Goal: Browse casually

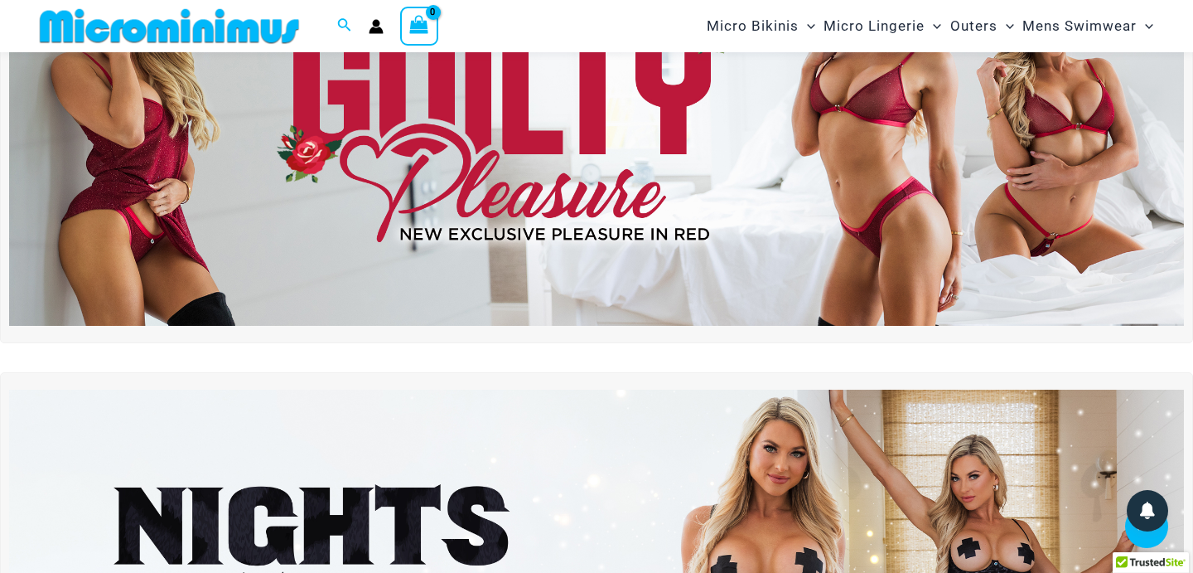
scroll to position [59, 0]
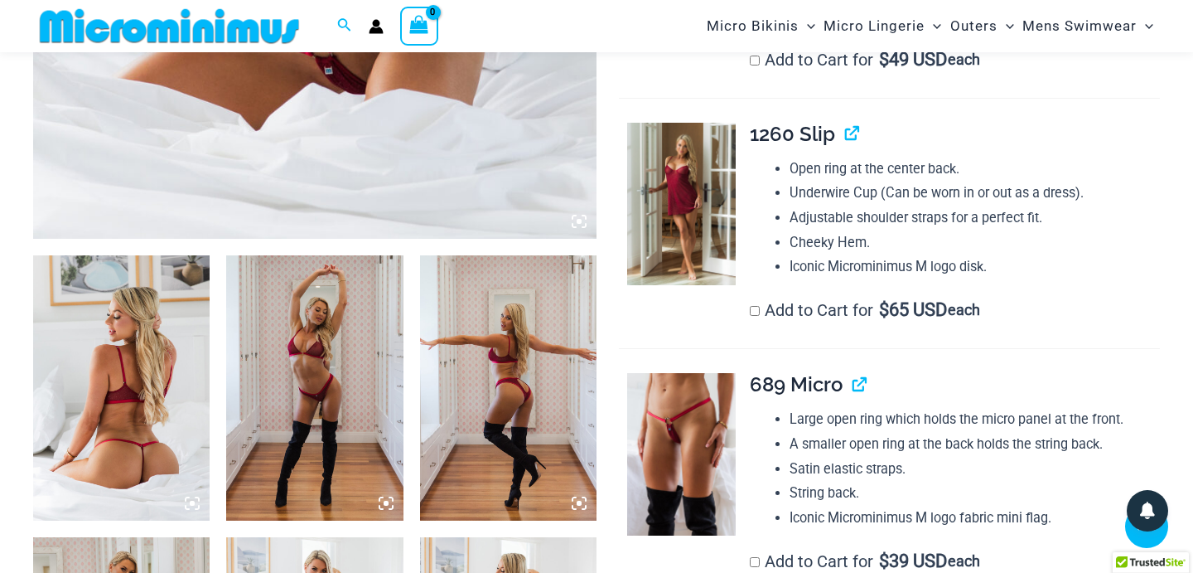
scroll to position [760, 0]
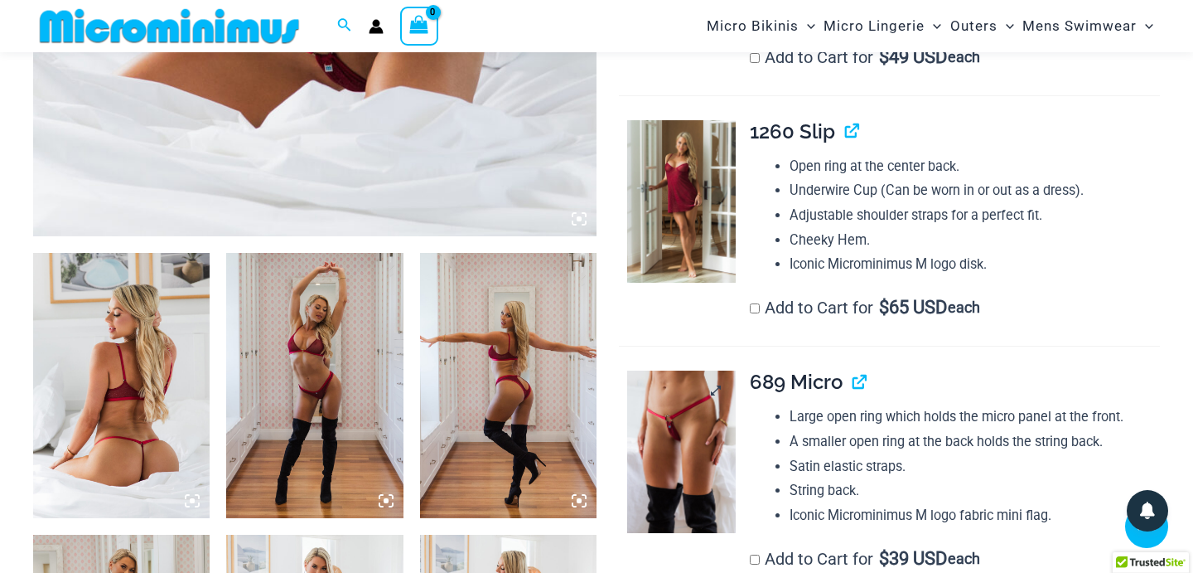
click at [715, 407] on img at bounding box center [681, 451] width 109 height 162
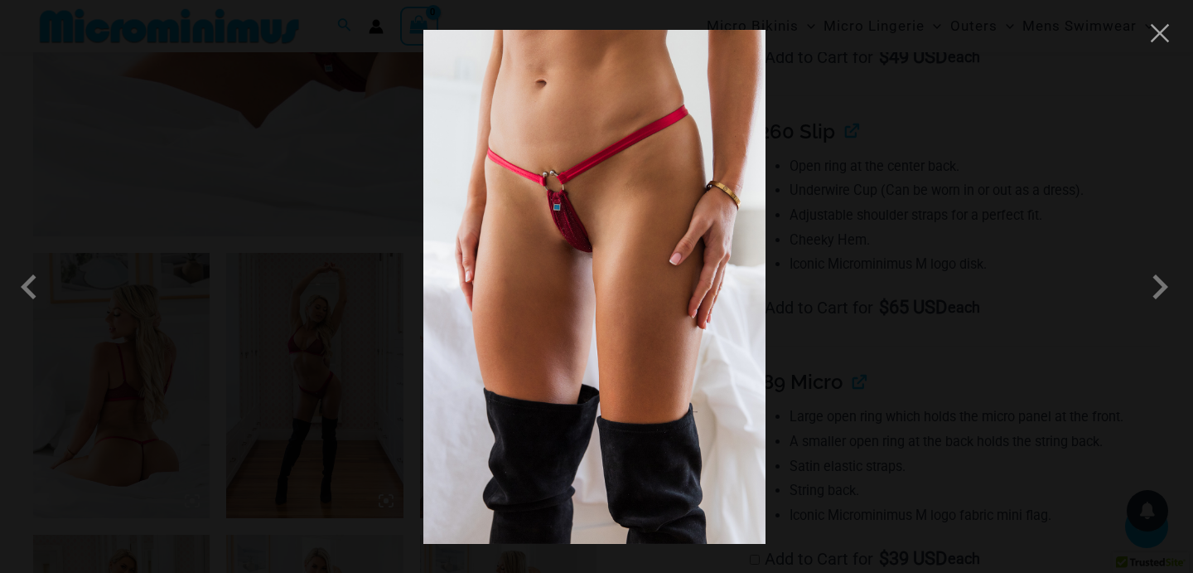
click at [1071, 95] on div at bounding box center [596, 286] width 1193 height 573
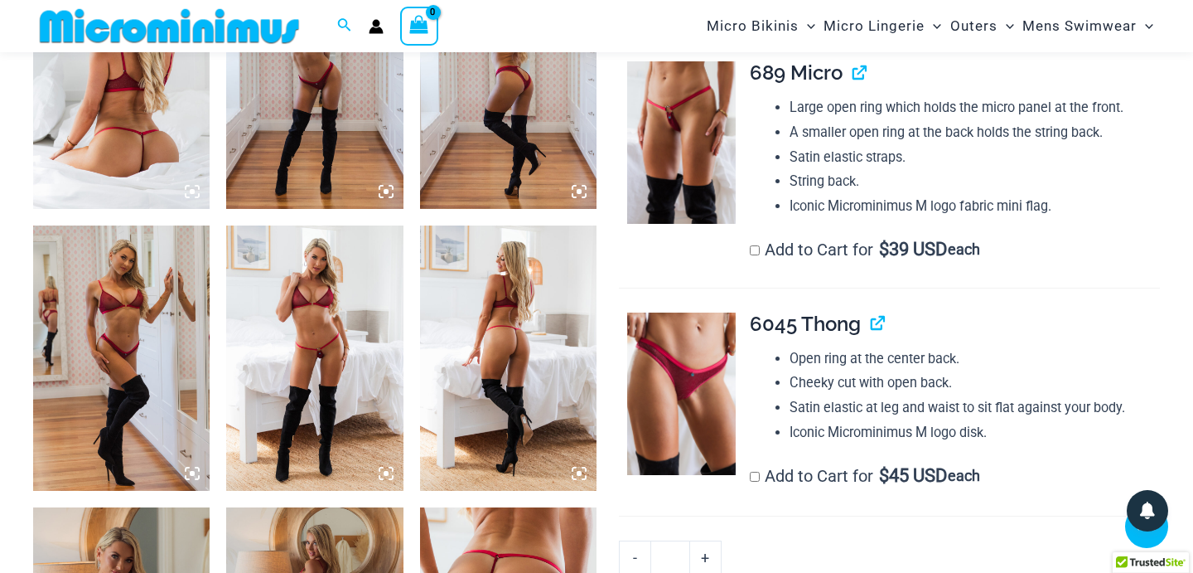
scroll to position [1070, 0]
click at [285, 386] on img at bounding box center [314, 357] width 176 height 265
click at [388, 472] on icon at bounding box center [386, 472] width 5 height 5
click at [343, 335] on img at bounding box center [314, 357] width 176 height 265
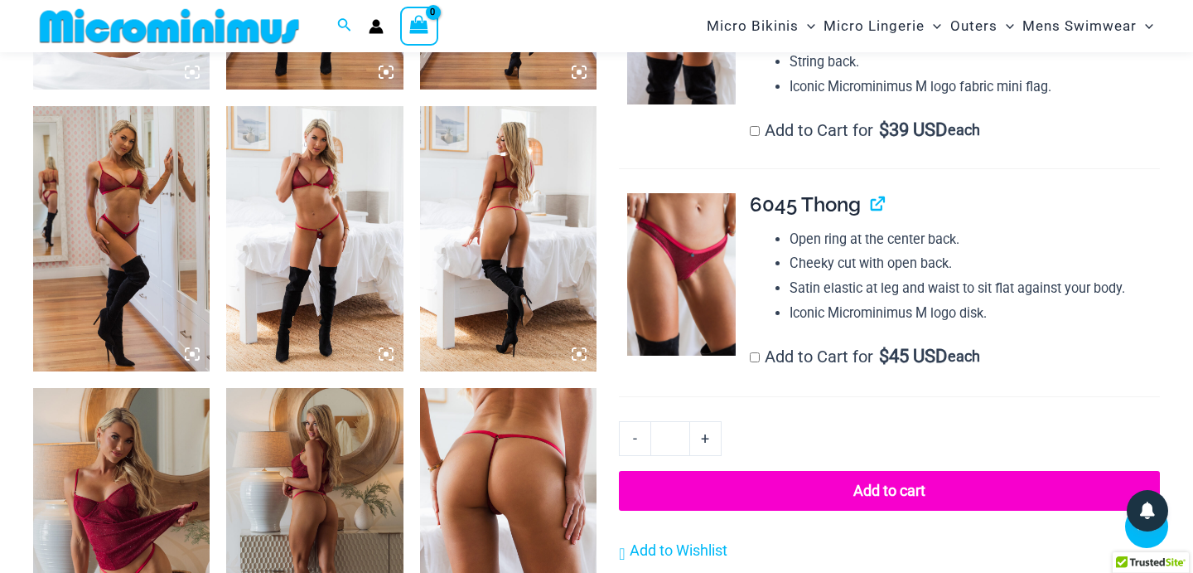
scroll to position [1181, 0]
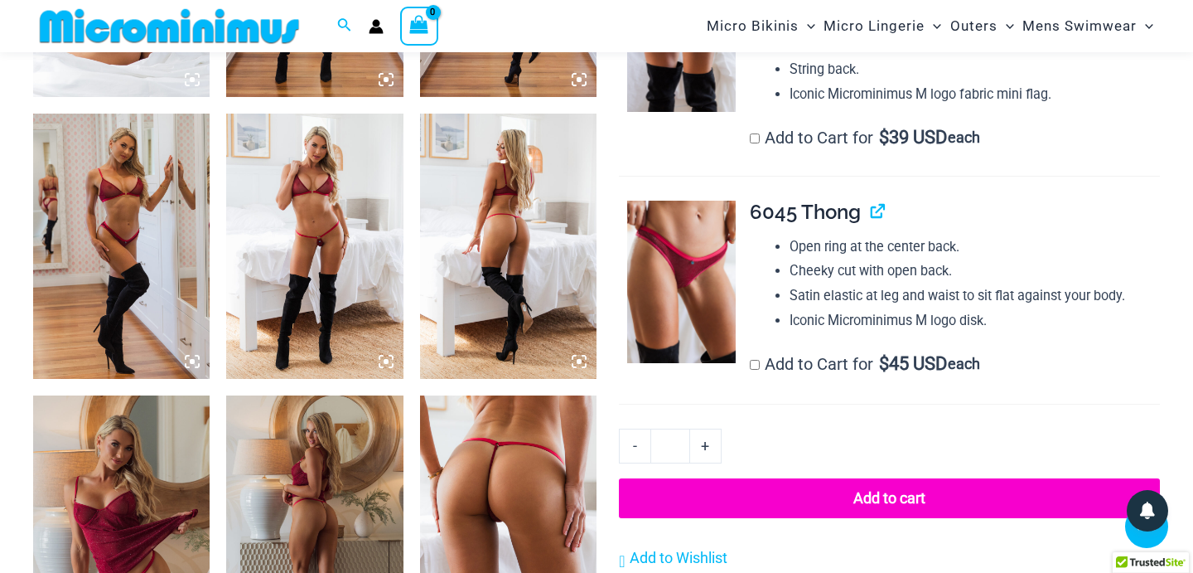
click at [334, 210] on img at bounding box center [314, 246] width 176 height 265
click at [327, 239] on img at bounding box center [314, 246] width 176 height 265
click at [145, 265] on img at bounding box center [121, 246] width 176 height 265
click at [191, 360] on icon at bounding box center [192, 361] width 5 height 5
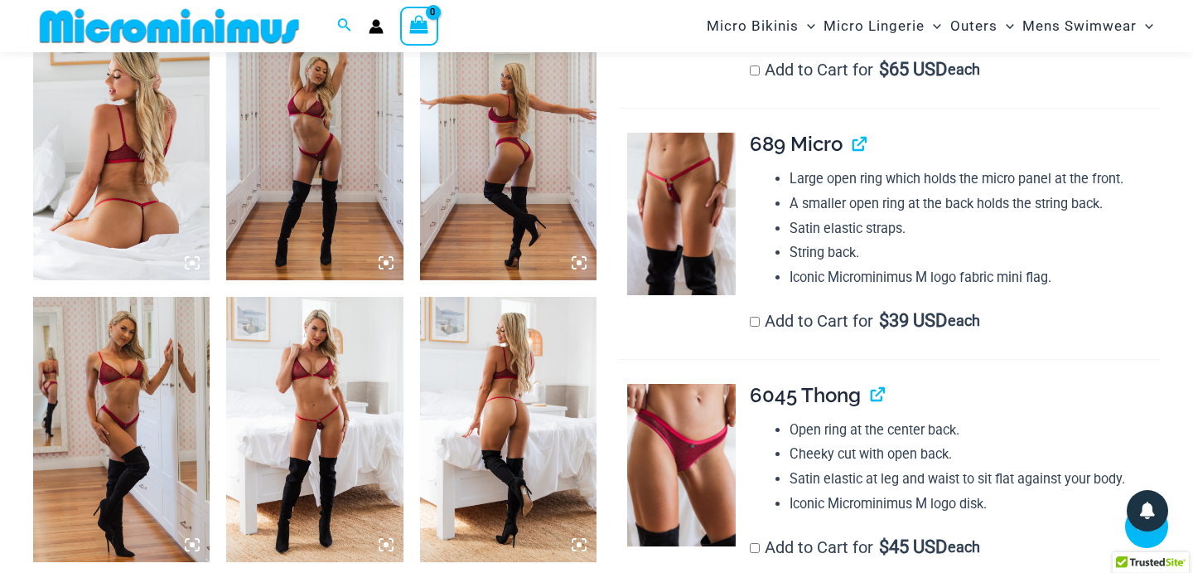
scroll to position [996, 0]
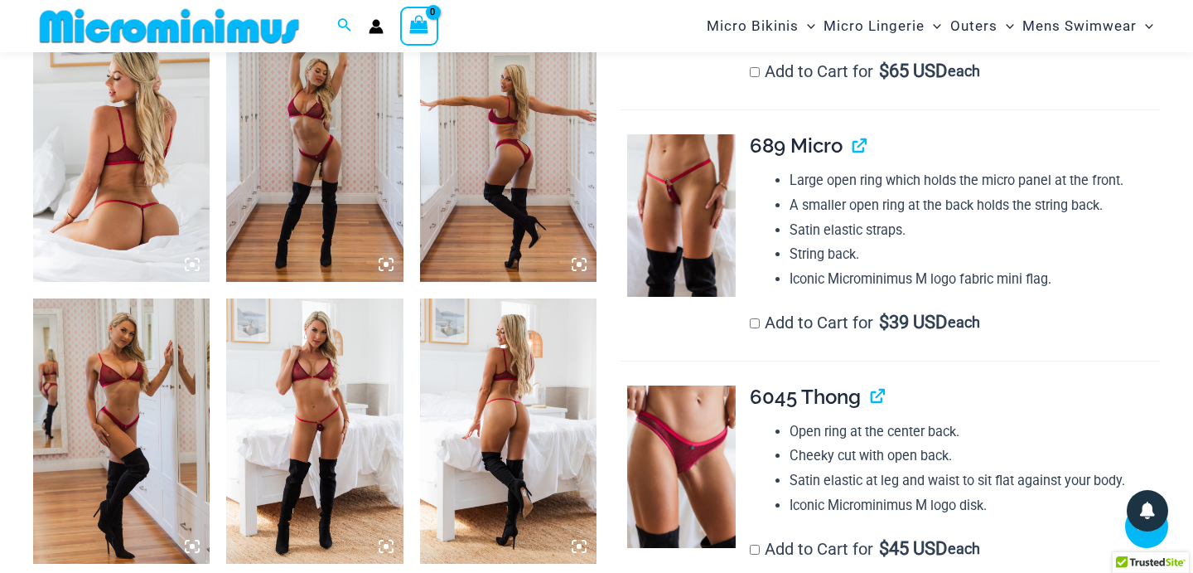
click at [517, 168] on img at bounding box center [508, 149] width 176 height 265
click at [579, 263] on icon at bounding box center [579, 264] width 5 height 5
click at [655, 243] on img at bounding box center [681, 215] width 109 height 162
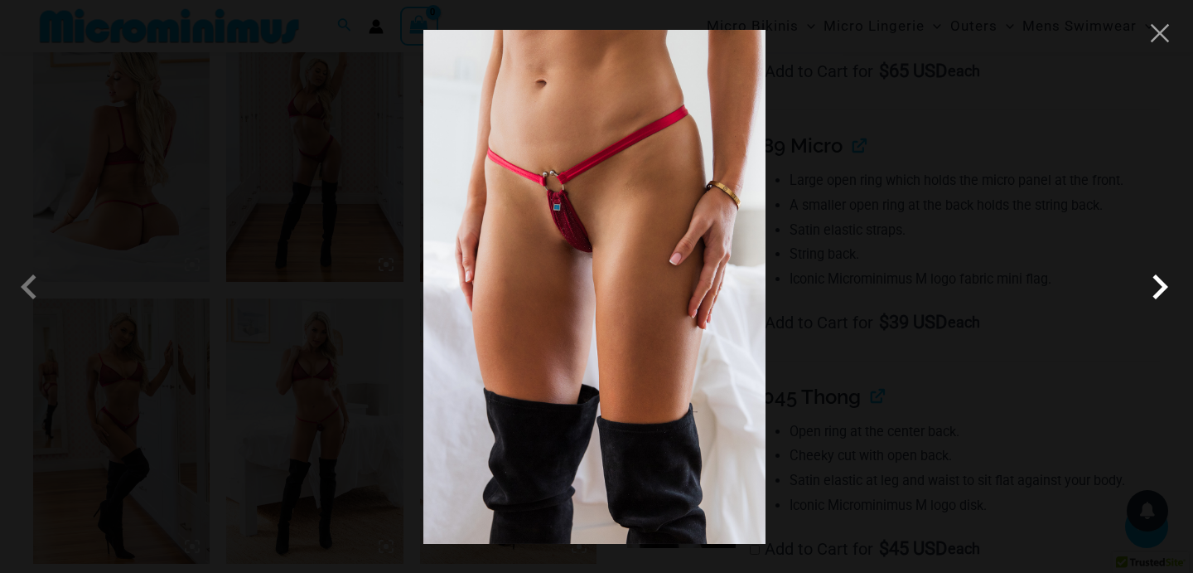
click at [1156, 283] on span at bounding box center [1160, 287] width 50 height 50
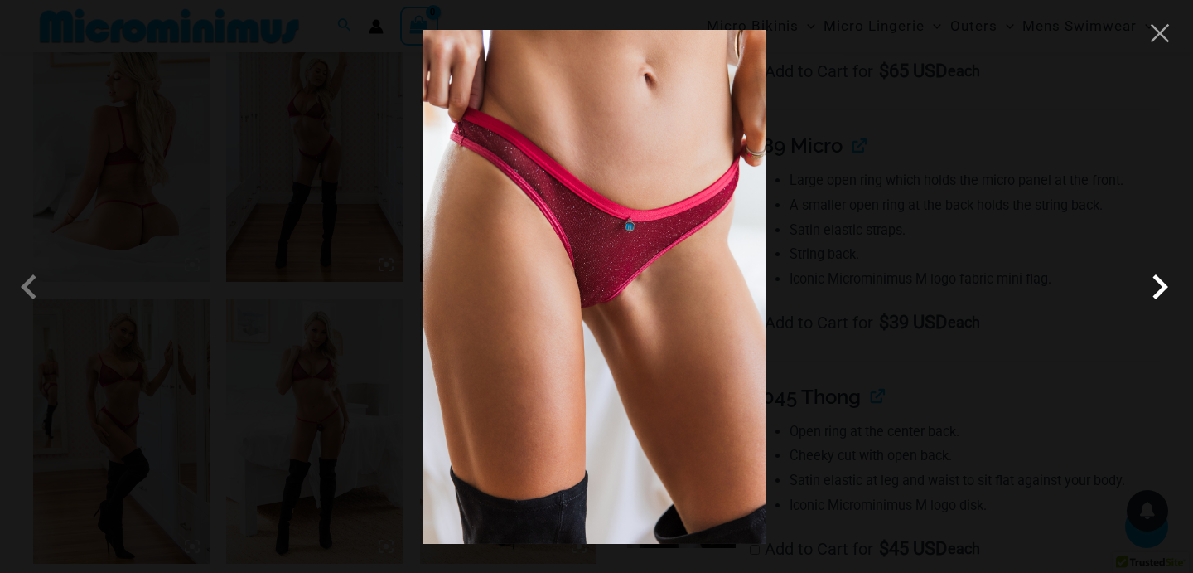
click at [1156, 283] on span at bounding box center [1160, 287] width 50 height 50
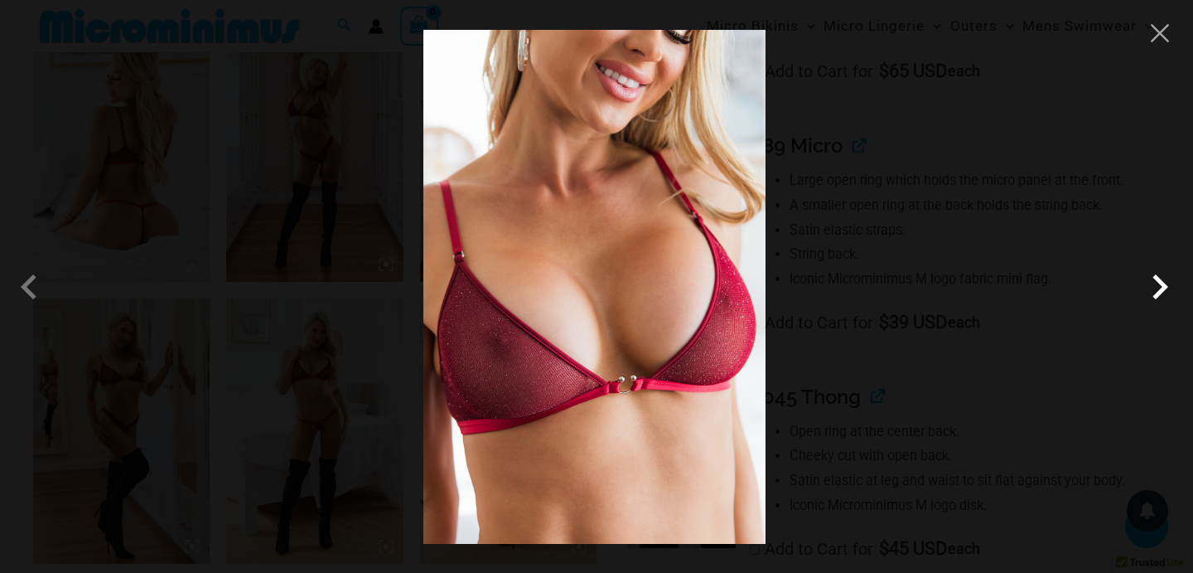
click at [1156, 283] on span at bounding box center [1160, 287] width 50 height 50
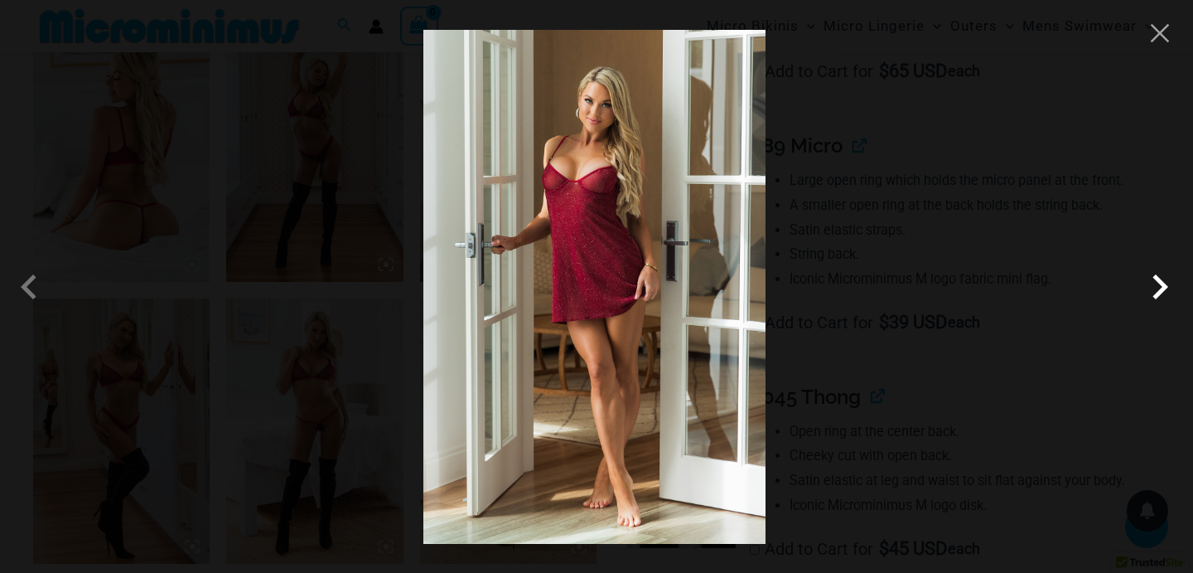
click at [1156, 283] on span at bounding box center [1160, 287] width 50 height 50
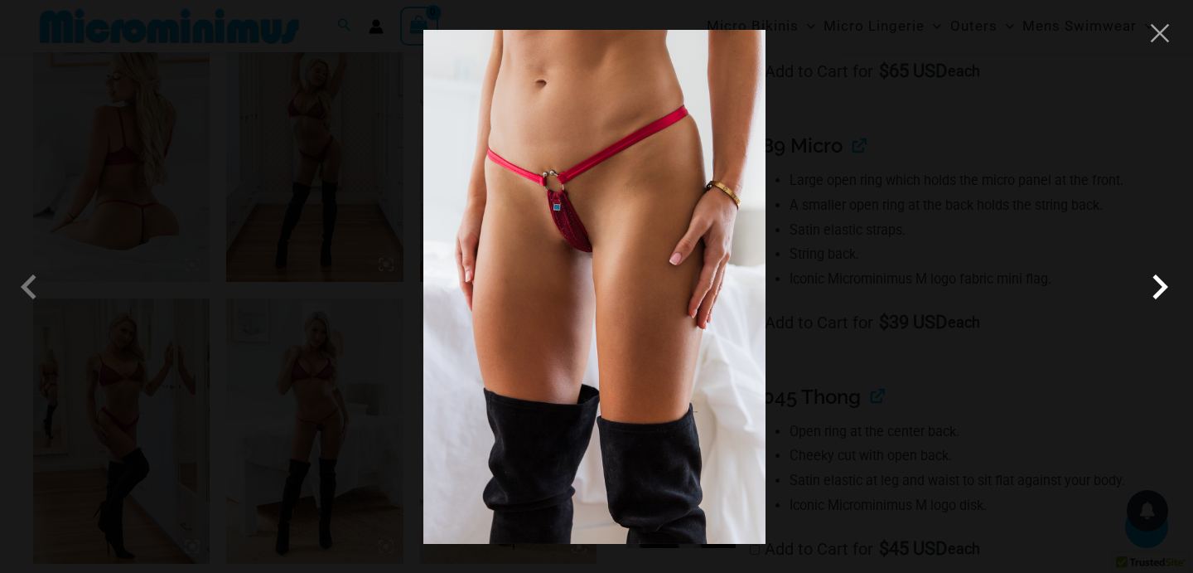
click at [1156, 283] on span at bounding box center [1160, 287] width 50 height 50
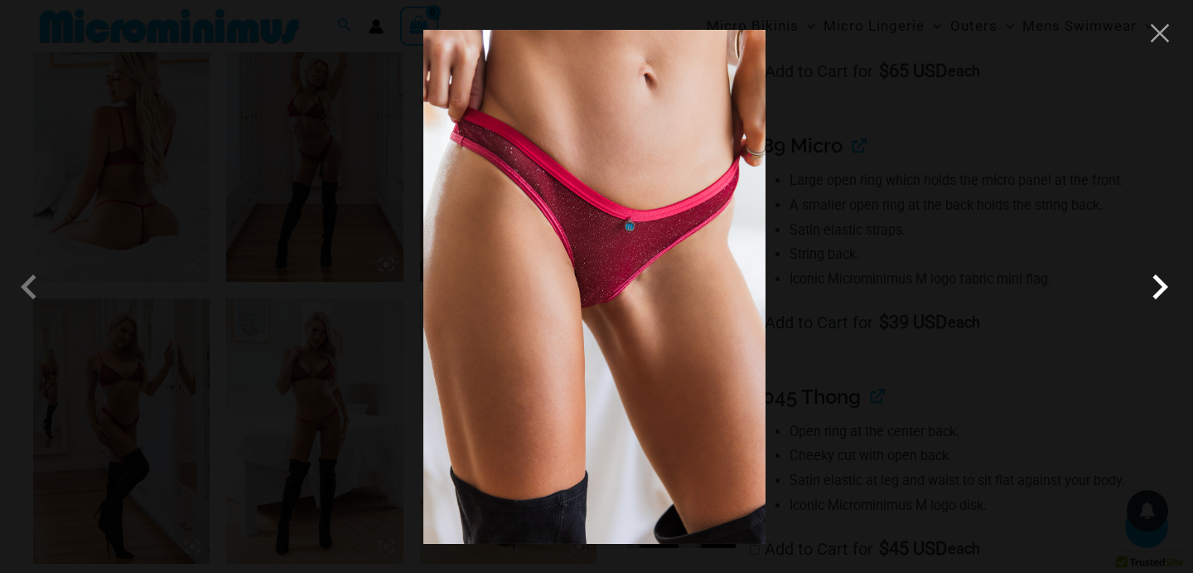
click at [1156, 283] on span at bounding box center [1160, 287] width 50 height 50
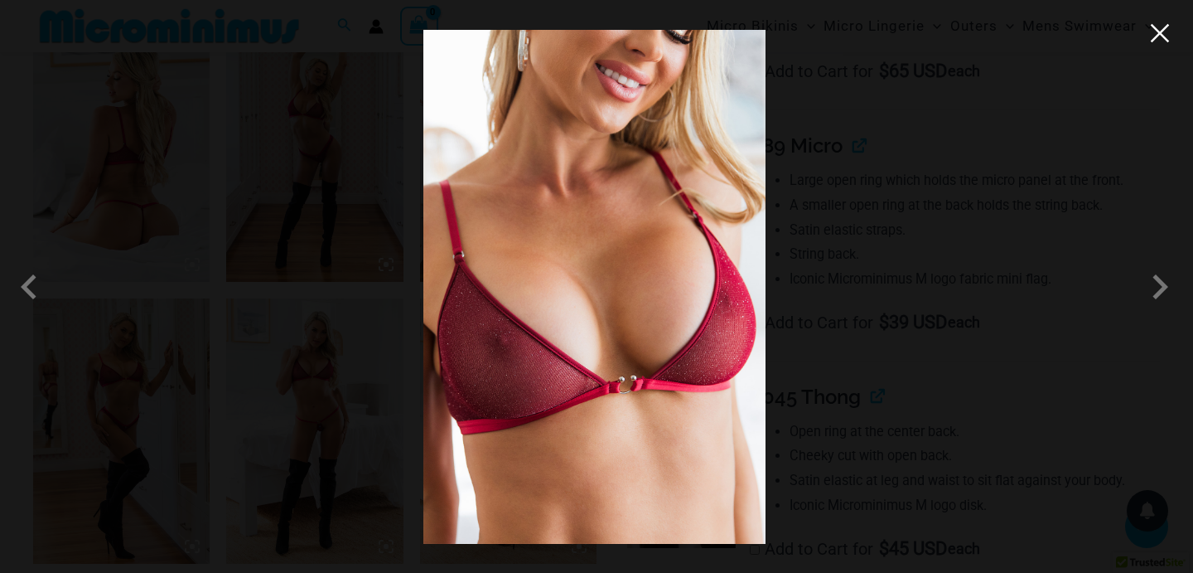
click at [1163, 36] on button "Close" at bounding box center [1160, 33] width 25 height 25
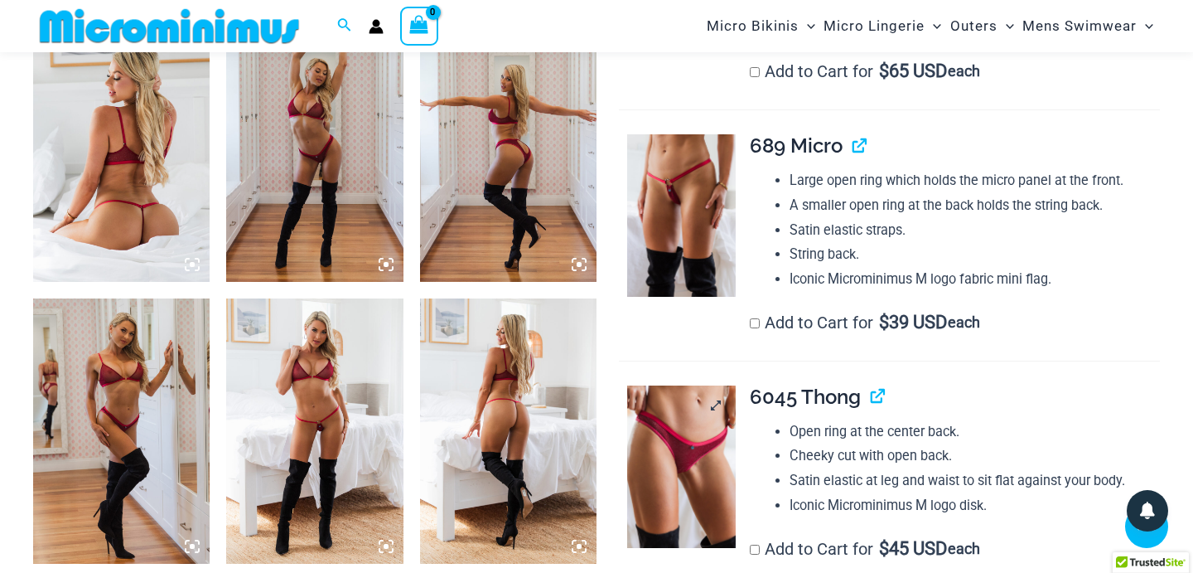
click at [696, 424] on img at bounding box center [681, 466] width 109 height 162
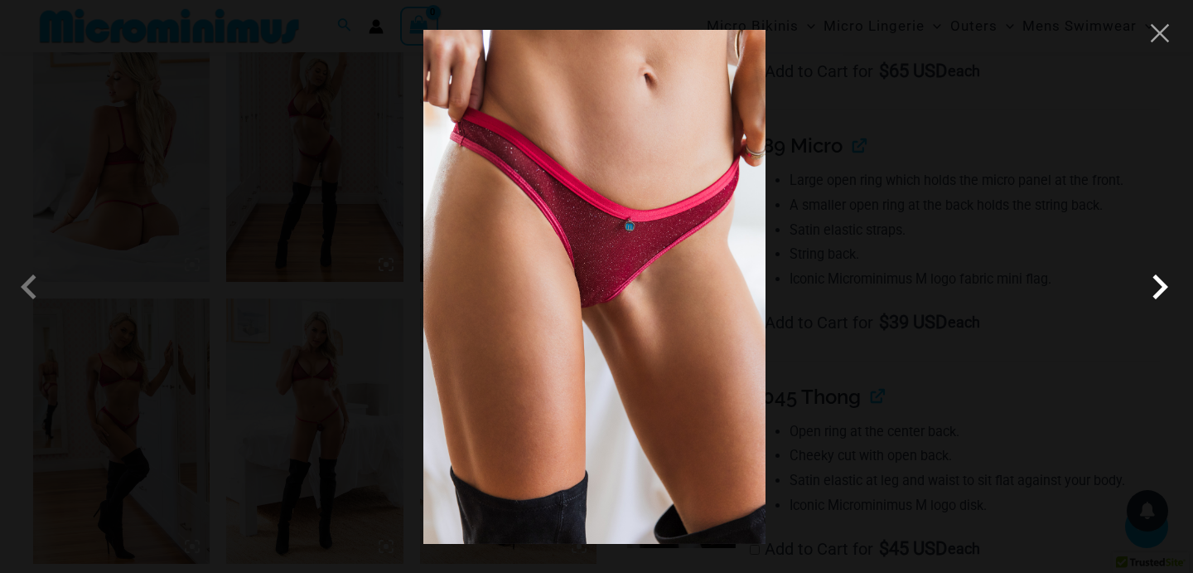
click at [1167, 297] on span at bounding box center [1160, 287] width 50 height 50
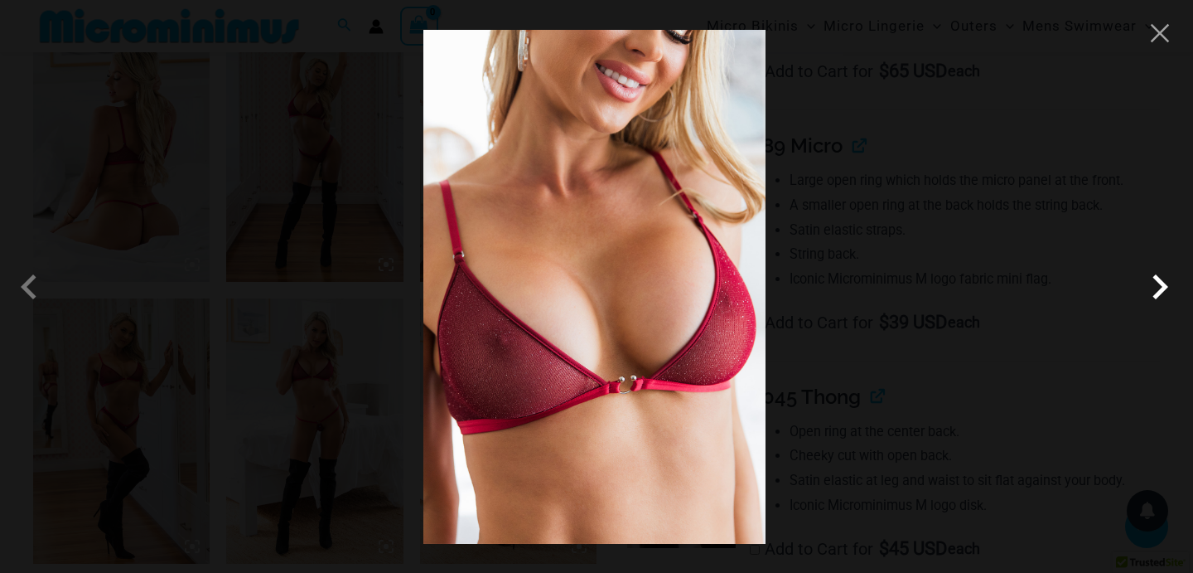
click at [1167, 297] on span at bounding box center [1160, 287] width 50 height 50
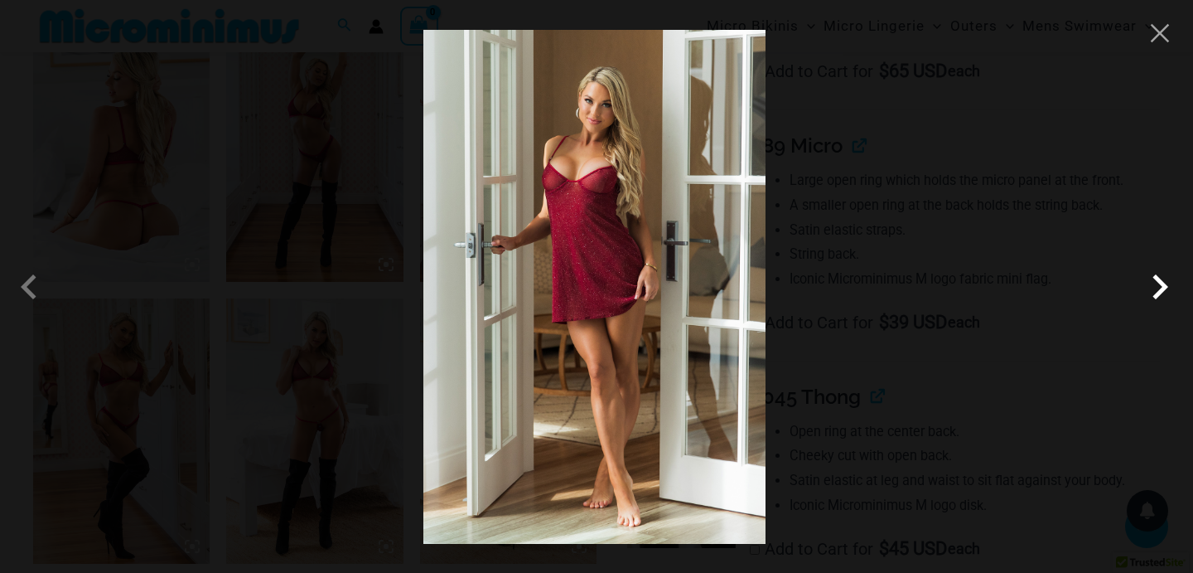
click at [1167, 297] on span at bounding box center [1160, 287] width 50 height 50
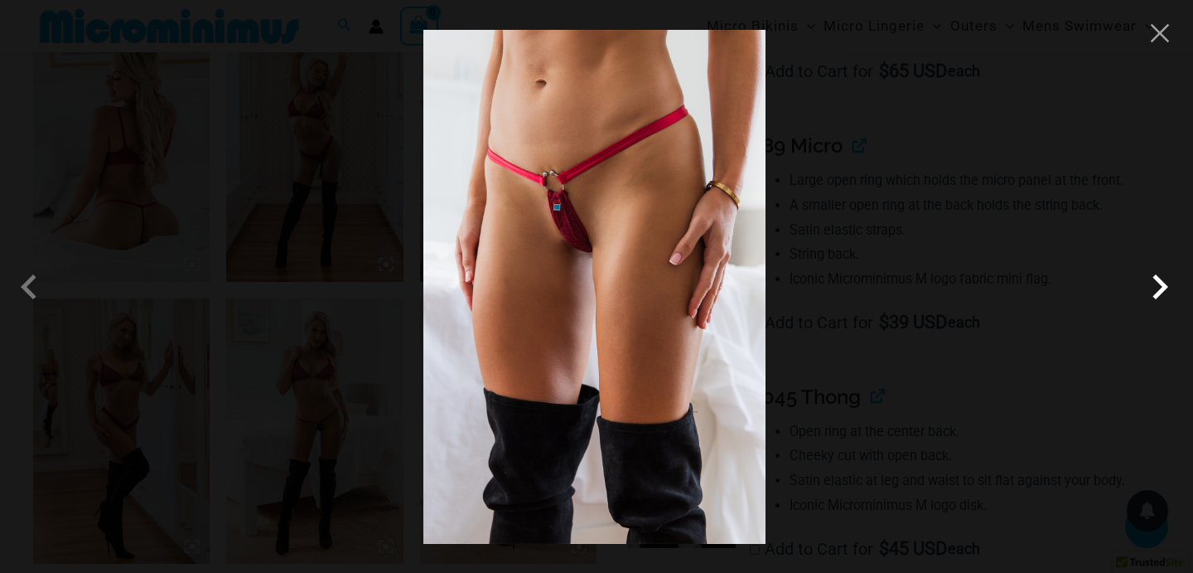
click at [1157, 288] on span at bounding box center [1160, 287] width 50 height 50
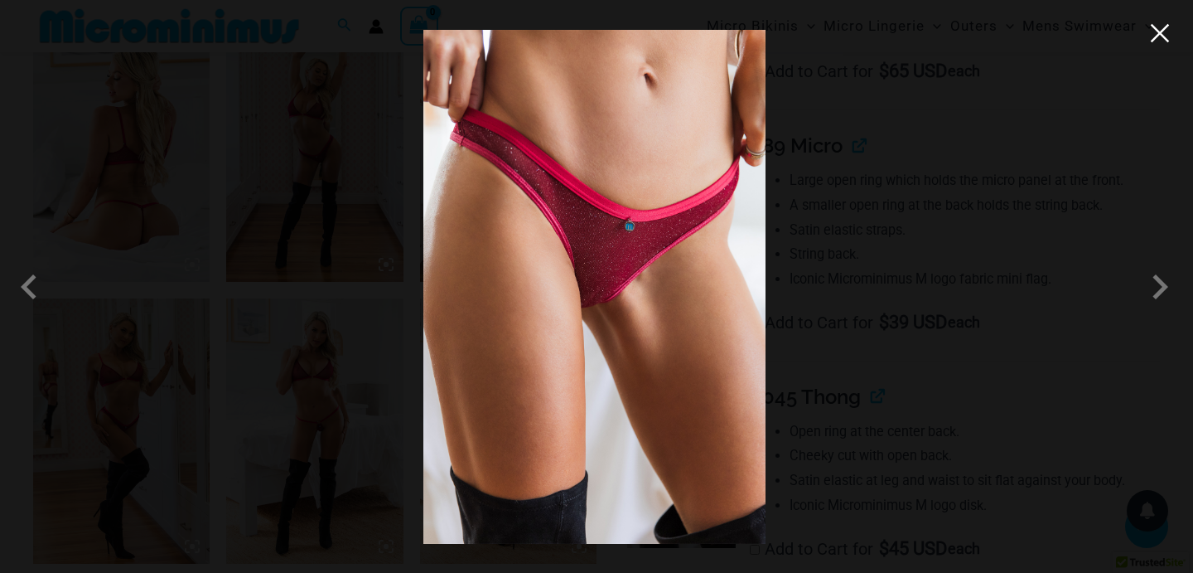
click at [1165, 42] on button "Close" at bounding box center [1160, 33] width 25 height 25
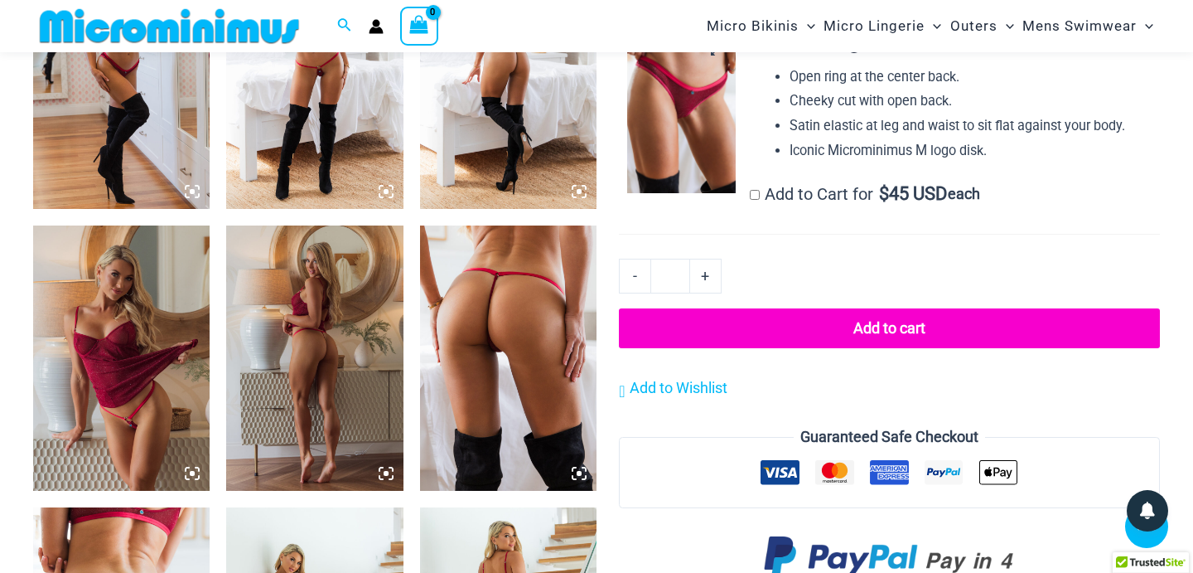
scroll to position [1351, 0]
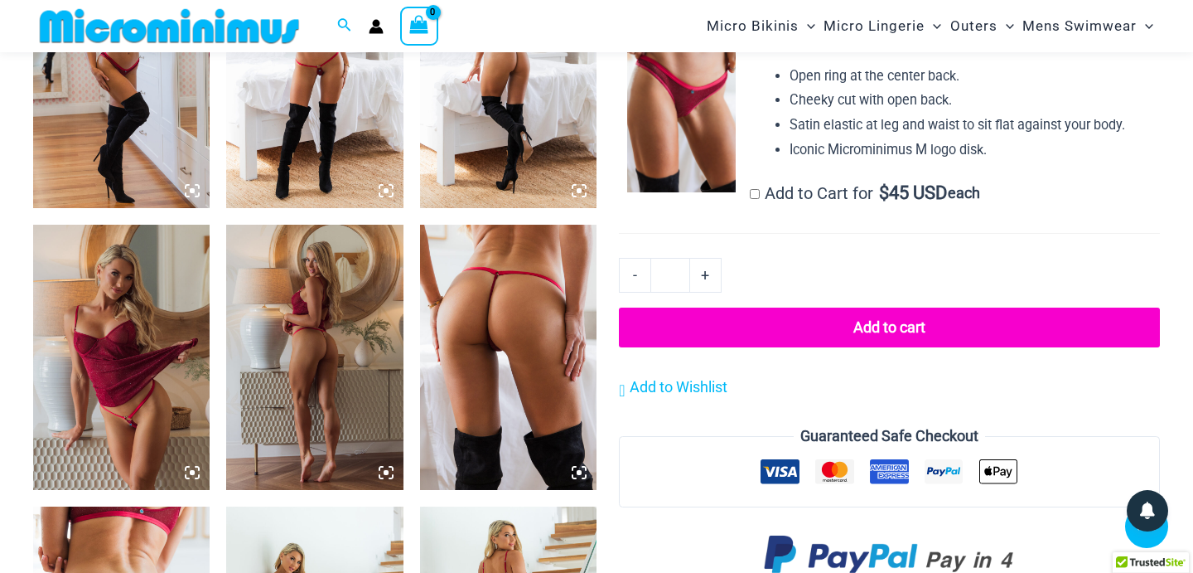
click at [384, 469] on icon at bounding box center [386, 472] width 15 height 15
click at [435, 294] on img at bounding box center [508, 357] width 176 height 265
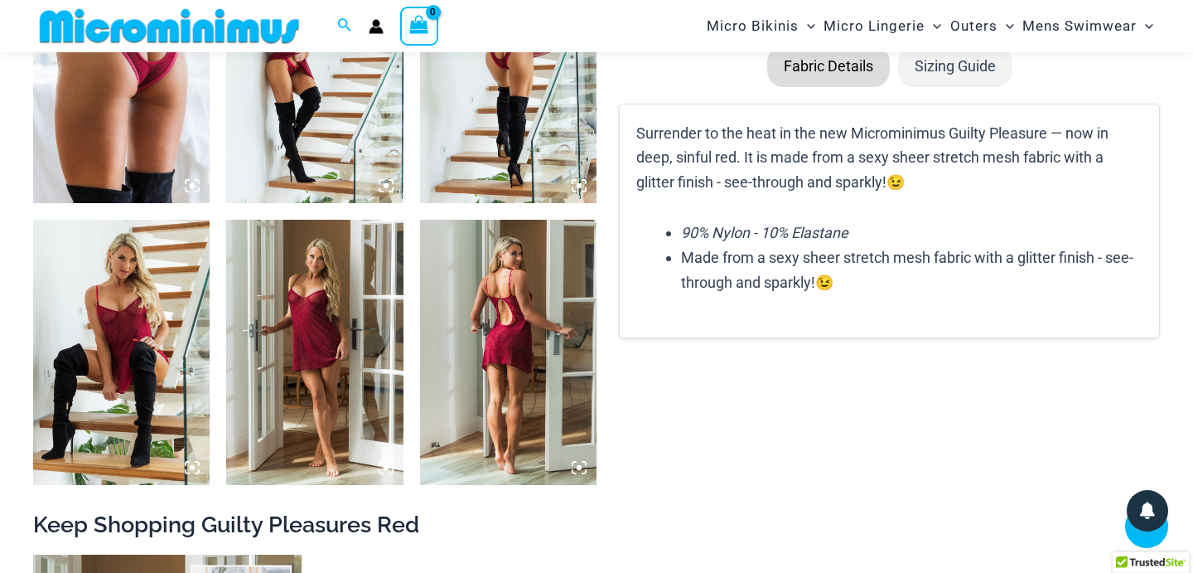
scroll to position [1902, 0]
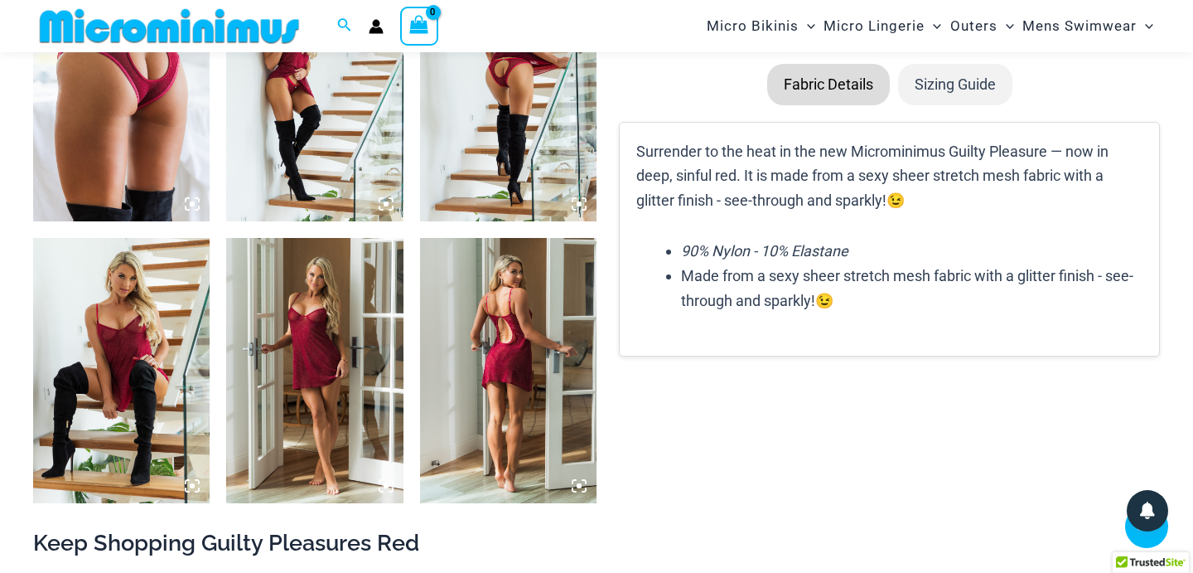
click at [318, 398] on img at bounding box center [314, 370] width 176 height 265
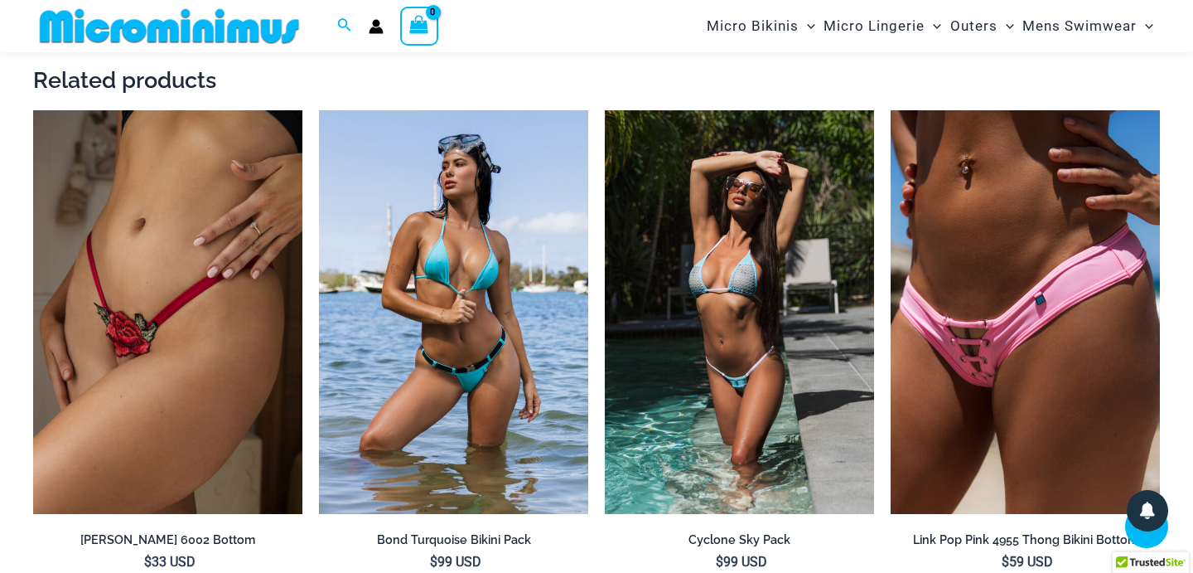
scroll to position [2950, 0]
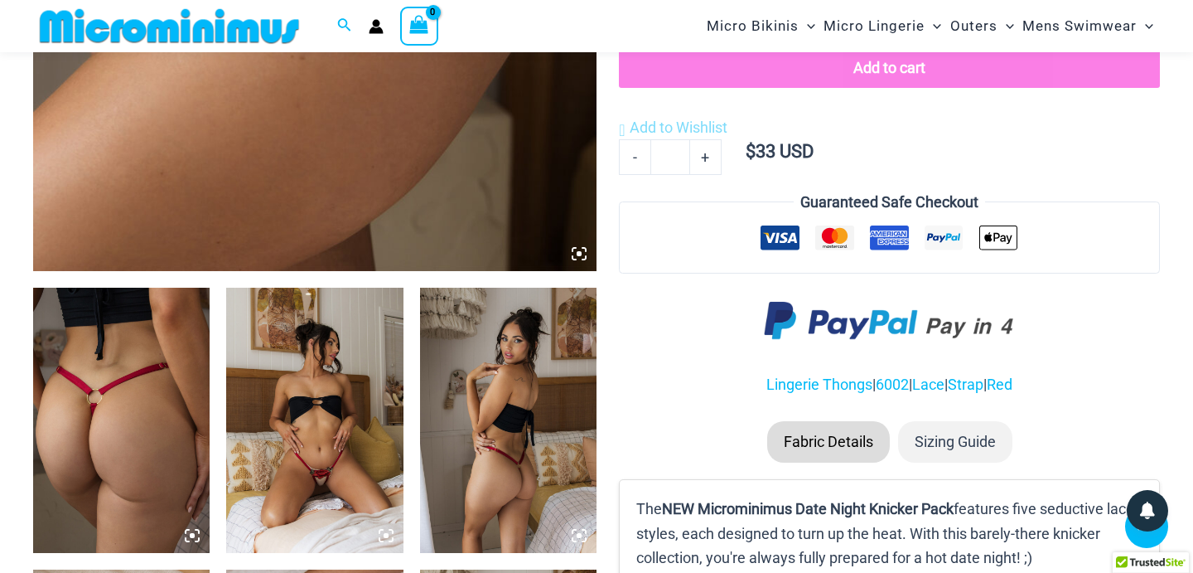
scroll to position [854, 0]
